Goal: Information Seeking & Learning: Stay updated

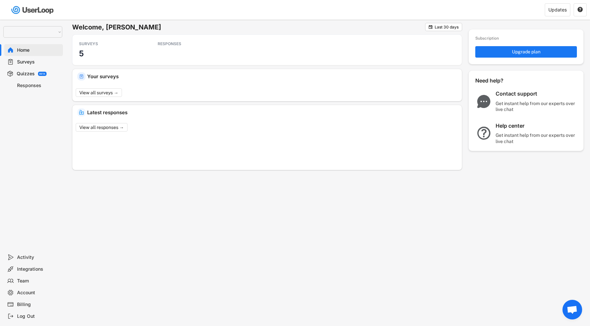
select select ""1348695171700984260__LOOKUP__1654705041975x127494467392634880""
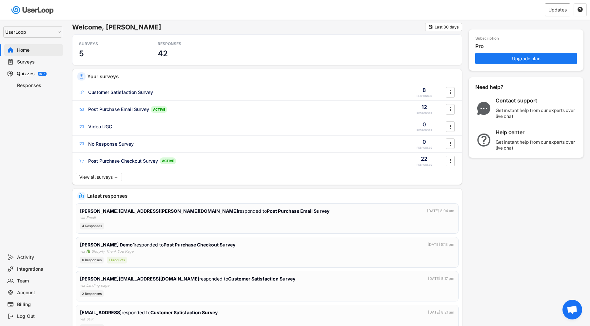
click at [569, 8] on div "Updates" at bounding box center [558, 9] width 26 height 13
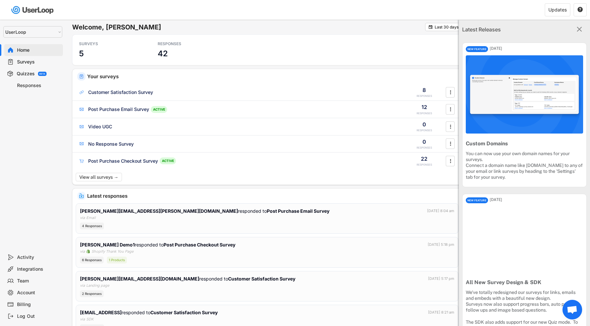
drag, startPoint x: 537, startPoint y: 184, endPoint x: 462, endPoint y: 139, distance: 87.7
click at [462, 139] on div "NEW FEATURE [DATE] Custom Domains You can now use your own domain names for you…" at bounding box center [524, 115] width 125 height 145
copy div "Custom Domains You can now use your own domain names for your surveys. Connect …"
click at [488, 165] on div "You can now use your own domain names for your surveys. Connect a domain name l…" at bounding box center [524, 166] width 117 height 30
drag, startPoint x: 467, startPoint y: 143, endPoint x: 541, endPoint y: 187, distance: 86.5
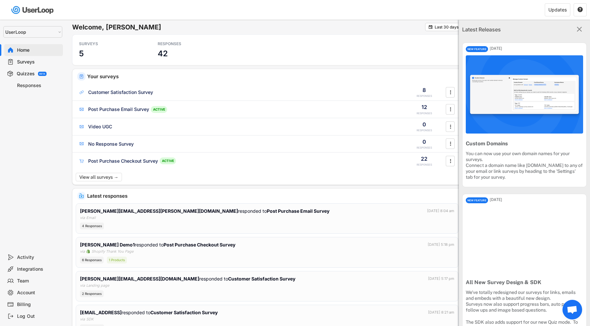
click at [541, 187] on div "NEW FEATURE [DATE] Custom Domains You can now use your own domain names for you…" at bounding box center [524, 115] width 125 height 145
copy div "Custom Domains You can now use your own domain names for your surveys. Connect …"
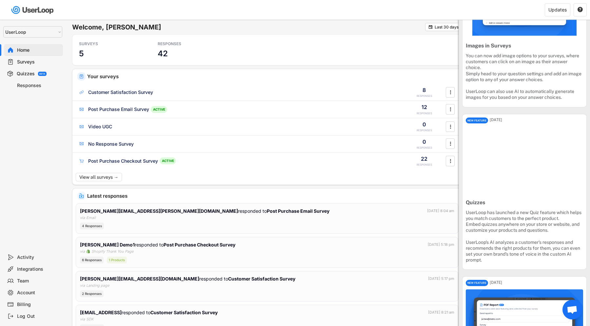
scroll to position [26, 0]
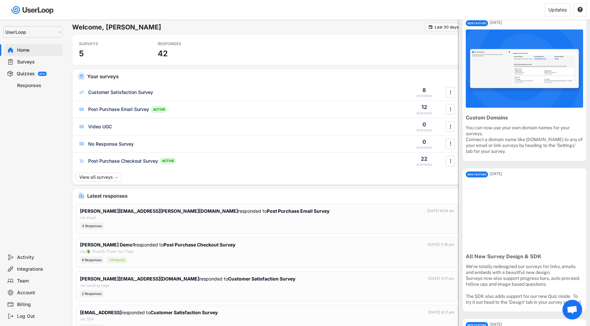
click at [396, 27] on h6 "Welcome, [PERSON_NAME]" at bounding box center [248, 27] width 353 height 9
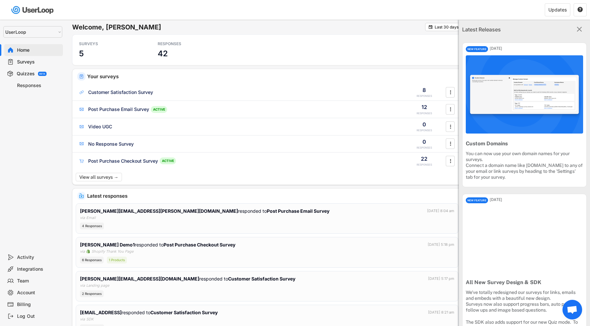
click at [575, 30] on icon "" at bounding box center [579, 29] width 9 height 9
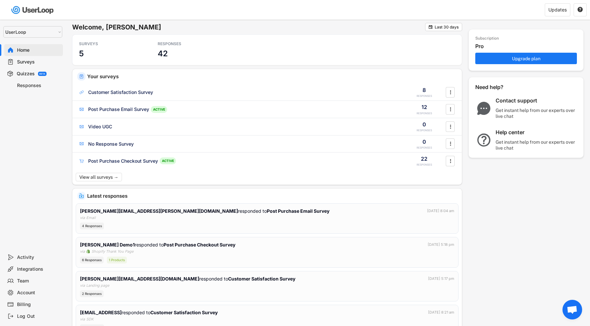
click at [30, 62] on div "Surveys" at bounding box center [38, 62] width 43 height 6
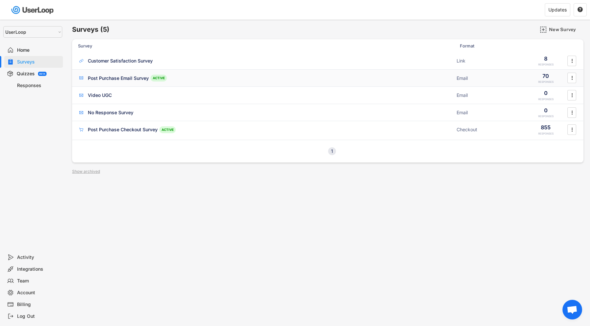
click at [124, 78] on div "Post Purchase Email Survey" at bounding box center [118, 78] width 61 height 7
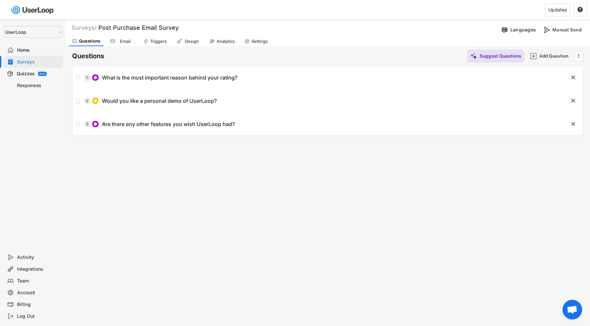
click at [43, 47] on div "Home" at bounding box center [38, 50] width 43 height 6
